Goal: Task Accomplishment & Management: Manage account settings

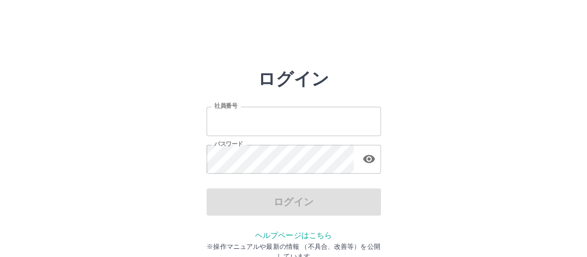
type input "*******"
click at [259, 204] on div "ログイン" at bounding box center [294, 202] width 175 height 27
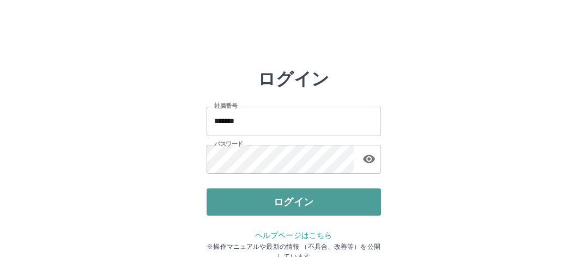
click at [259, 204] on button "ログイン" at bounding box center [294, 202] width 175 height 27
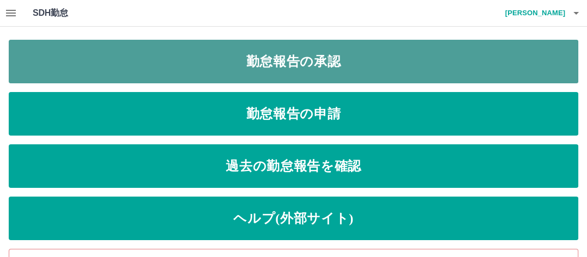
click at [311, 66] on link "勤怠報告の承認" at bounding box center [294, 62] width 570 height 44
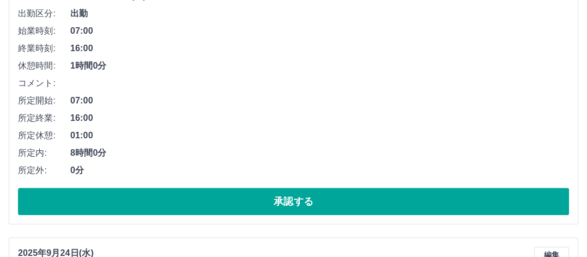
scroll to position [196, 0]
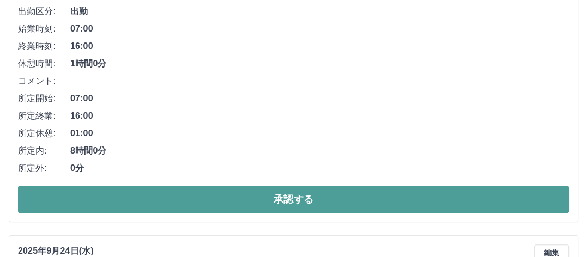
click at [320, 203] on button "承認する" at bounding box center [293, 199] width 551 height 27
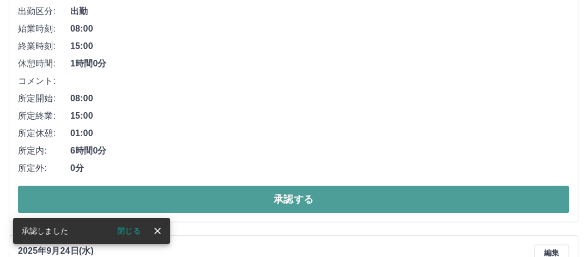
click at [287, 198] on button "承認する" at bounding box center [293, 199] width 551 height 27
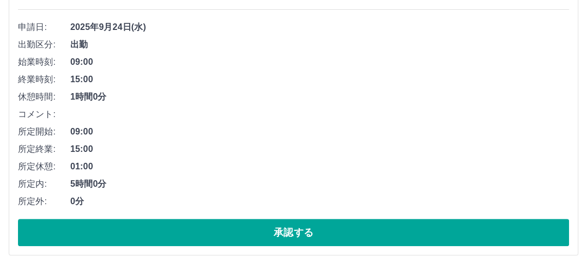
scroll to position [164, 0]
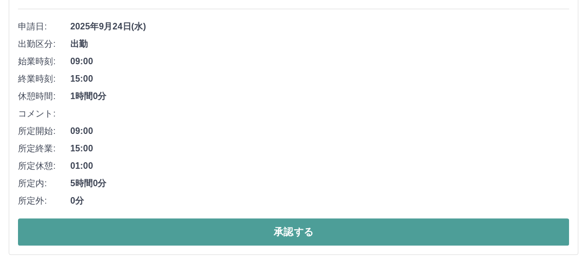
click at [325, 227] on button "承認する" at bounding box center [293, 232] width 551 height 27
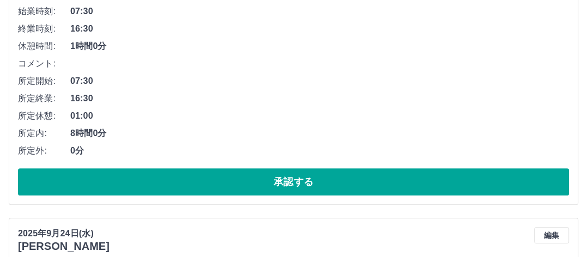
scroll to position [218, 0]
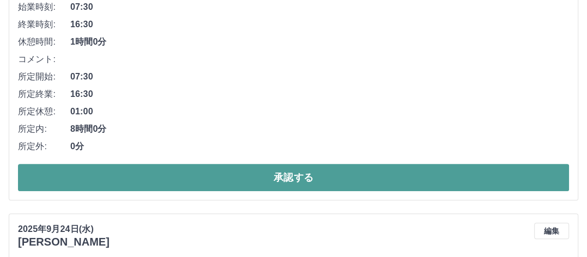
click at [293, 177] on button "承認する" at bounding box center [293, 177] width 551 height 27
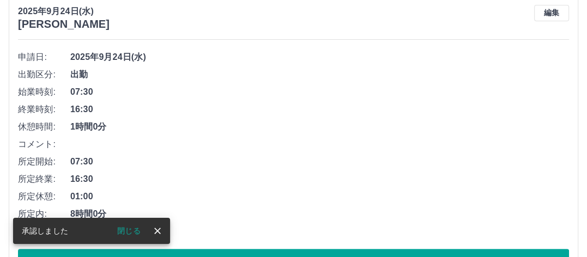
scroll to position [242, 0]
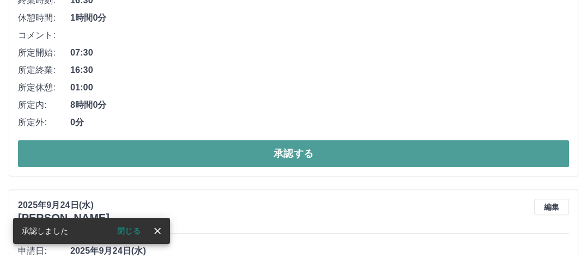
click at [267, 151] on button "承認する" at bounding box center [293, 153] width 551 height 27
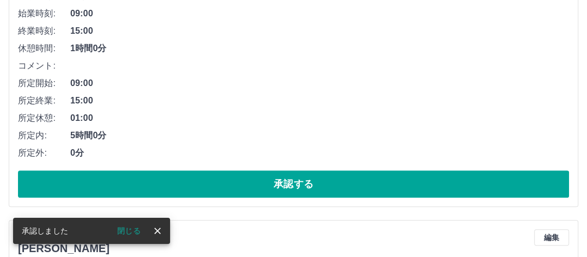
scroll to position [266, 0]
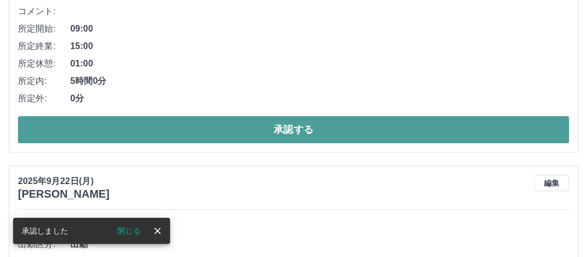
click at [311, 135] on button "承認する" at bounding box center [293, 129] width 551 height 27
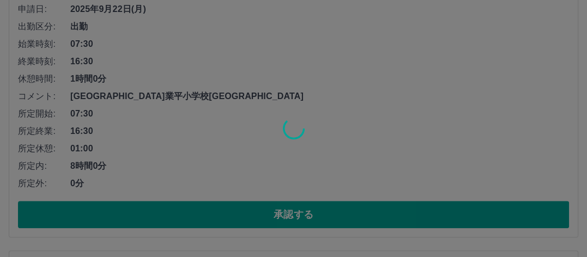
scroll to position [181, 0]
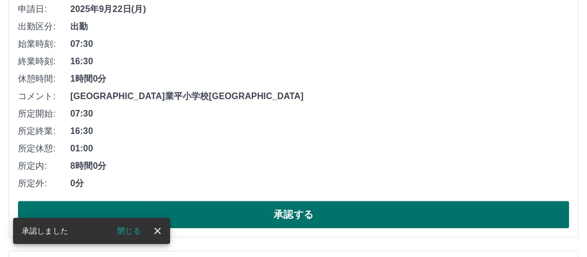
click at [274, 208] on button "承認する" at bounding box center [293, 214] width 551 height 27
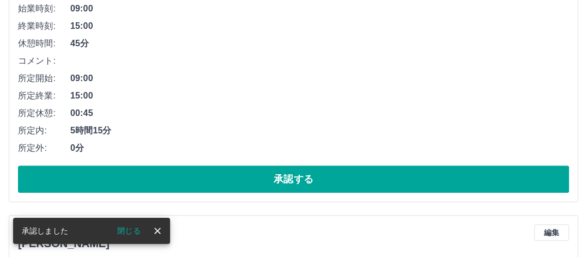
scroll to position [218, 0]
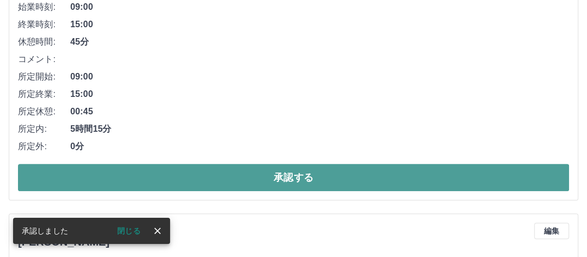
click at [314, 184] on button "承認する" at bounding box center [293, 177] width 551 height 27
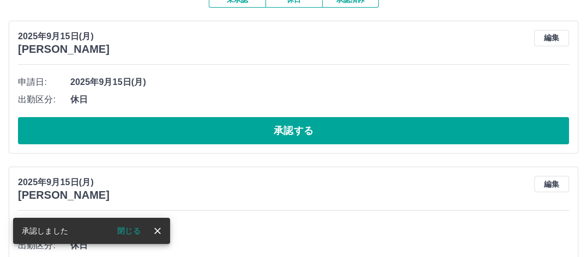
scroll to position [109, 0]
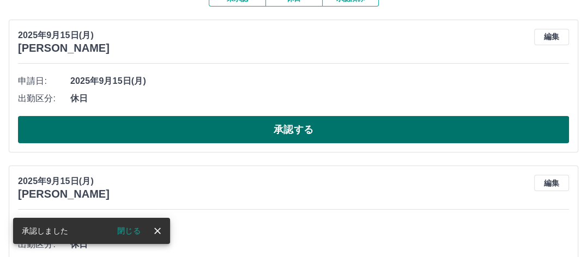
click at [327, 137] on button "承認する" at bounding box center [293, 129] width 551 height 27
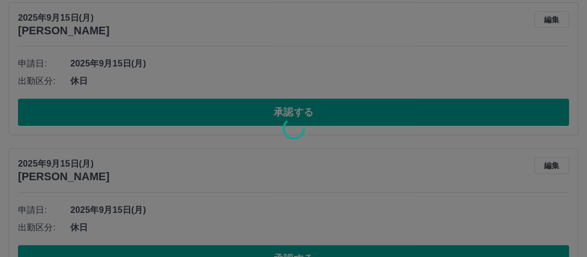
scroll to position [127, 0]
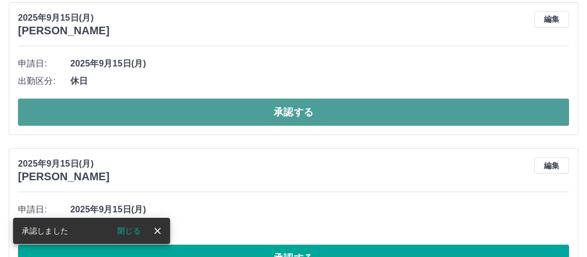
click at [326, 116] on button "承認する" at bounding box center [293, 112] width 551 height 27
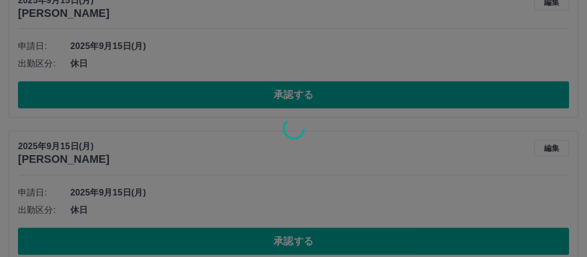
scroll to position [144, 0]
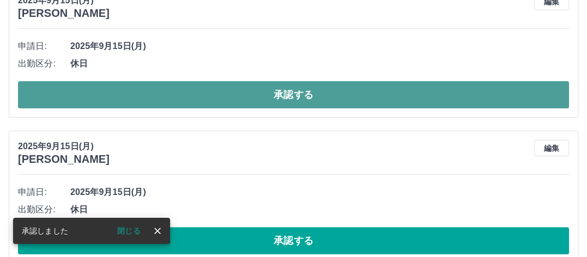
click at [307, 97] on button "承認する" at bounding box center [293, 94] width 551 height 27
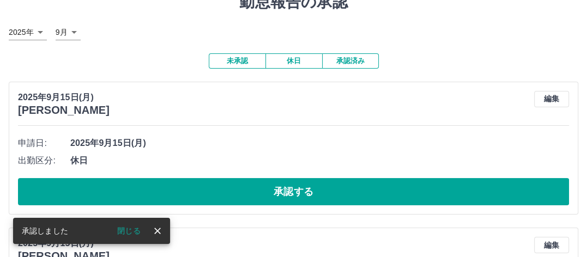
scroll to position [109, 0]
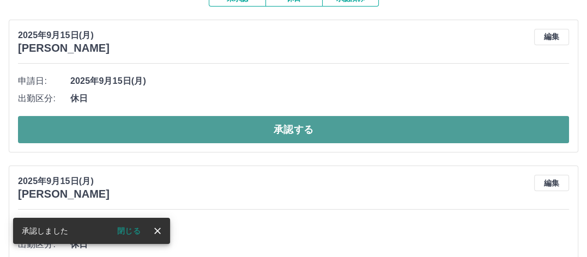
click at [291, 121] on button "承認する" at bounding box center [293, 129] width 551 height 27
click at [293, 133] on button "承認する" at bounding box center [293, 129] width 551 height 27
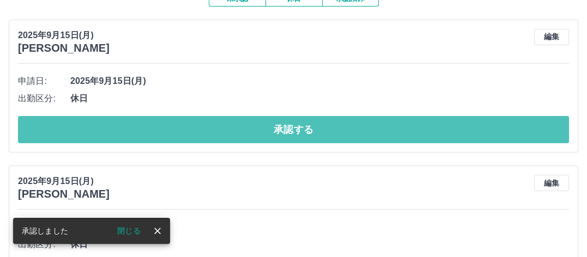
click at [293, 133] on button "承認する" at bounding box center [293, 129] width 551 height 27
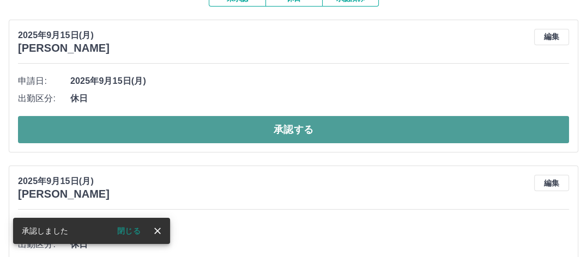
click at [294, 133] on button "承認する" at bounding box center [293, 129] width 551 height 27
click at [307, 140] on button "承認する" at bounding box center [293, 129] width 551 height 27
click at [308, 131] on button "承認する" at bounding box center [293, 129] width 551 height 27
click at [316, 138] on button "承認する" at bounding box center [293, 129] width 551 height 27
click at [316, 139] on button "承認する" at bounding box center [293, 129] width 551 height 27
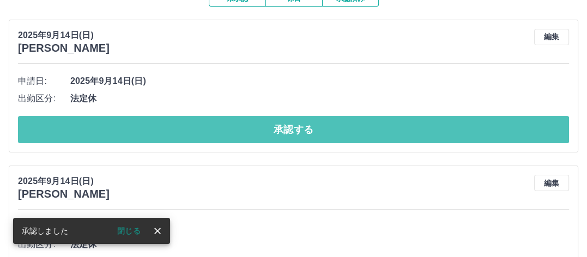
click at [289, 124] on button "承認する" at bounding box center [293, 129] width 551 height 27
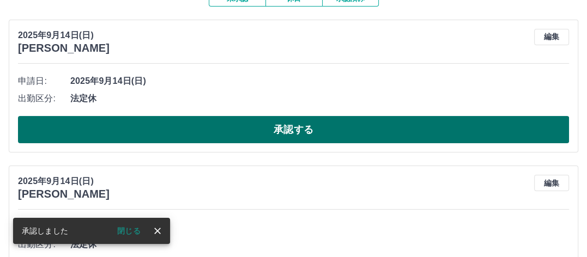
click at [322, 129] on button "承認する" at bounding box center [293, 129] width 551 height 27
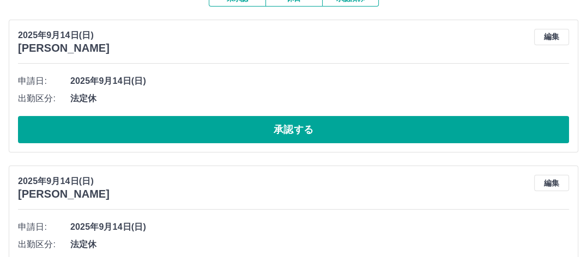
drag, startPoint x: 321, startPoint y: 128, endPoint x: 390, endPoint y: 278, distance: 165.0
click at [390, 257] on html "SDH勤怠 [PERSON_NAME] 勤怠報告の承認 [DATE] **** 9月 * 未承認 休日 承認済み [DATE] [PERSON_NAME] 編…" at bounding box center [293, 175] width 587 height 568
drag, startPoint x: 277, startPoint y: 145, endPoint x: 281, endPoint y: 148, distance: 5.8
click at [281, 148] on div "[DATE] [PERSON_NAME] 編集 申請日: [DATE] 出勤区分: 法定休 承認する" at bounding box center [294, 86] width 570 height 133
click at [323, 154] on div "[DATE] [PERSON_NAME] 編集 申請日: [DATE] 出勤区分: 法定休 承認する [DATE] [PERSON_NAME] 編集 申請日:…" at bounding box center [294, 233] width 570 height 426
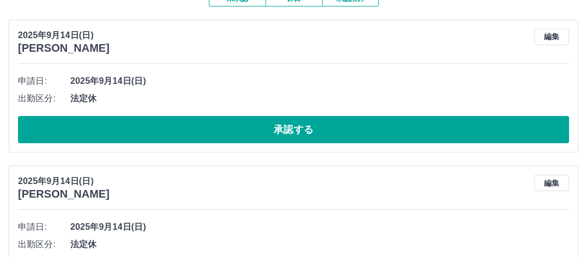
click at [337, 132] on button "承認する" at bounding box center [293, 129] width 551 height 27
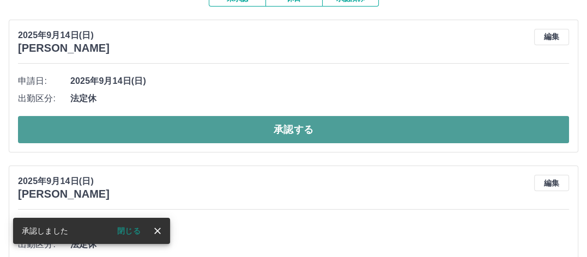
click at [330, 130] on button "承認する" at bounding box center [293, 129] width 551 height 27
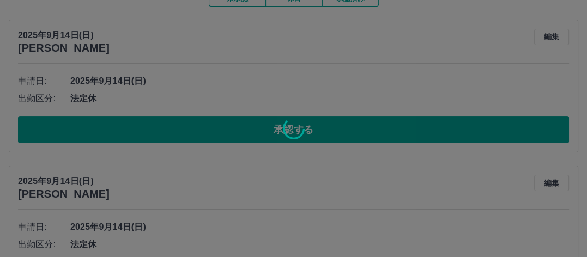
scroll to position [17, 0]
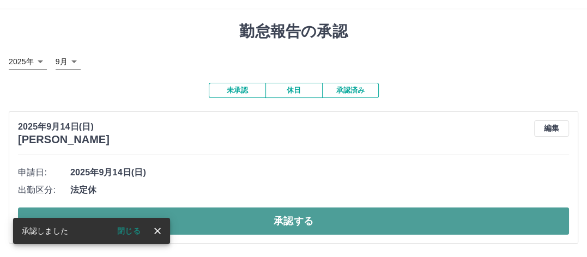
click at [375, 225] on button "承認する" at bounding box center [293, 221] width 551 height 27
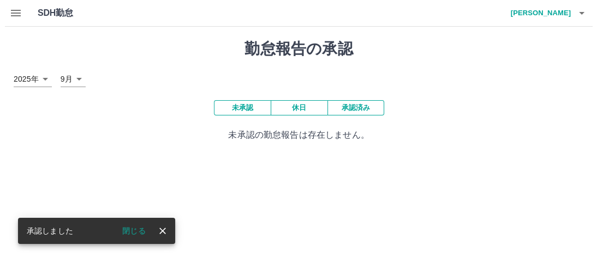
scroll to position [0, 0]
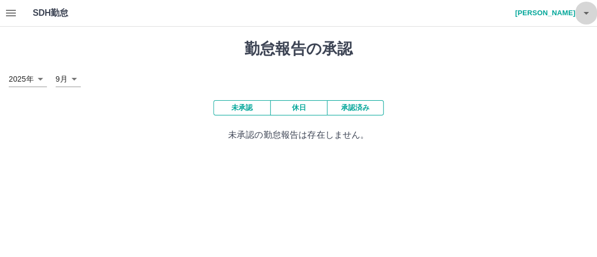
click at [586, 22] on button "button" at bounding box center [586, 13] width 22 height 26
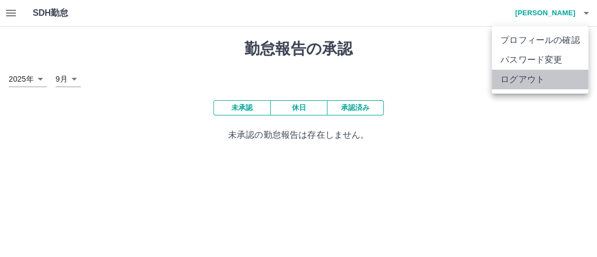
click at [508, 86] on li "ログアウト" at bounding box center [539, 80] width 97 height 20
